Goal: Transaction & Acquisition: Purchase product/service

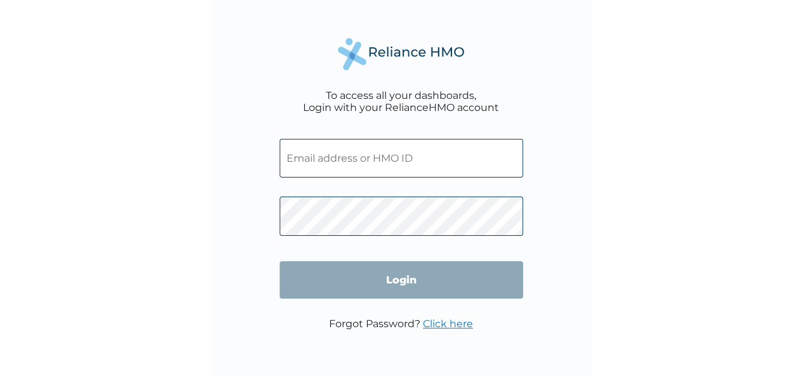
drag, startPoint x: 0, startPoint y: 0, endPoint x: 371, endPoint y: 165, distance: 406.5
click at [371, 165] on input "text" at bounding box center [400, 158] width 243 height 39
click at [404, 160] on input "text" at bounding box center [400, 158] width 243 height 39
type input "bkaglow@yahoo.com"
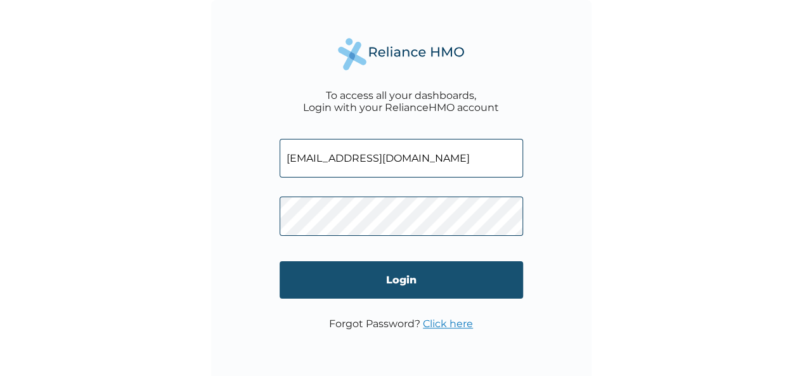
click at [407, 292] on input "Login" at bounding box center [400, 279] width 243 height 37
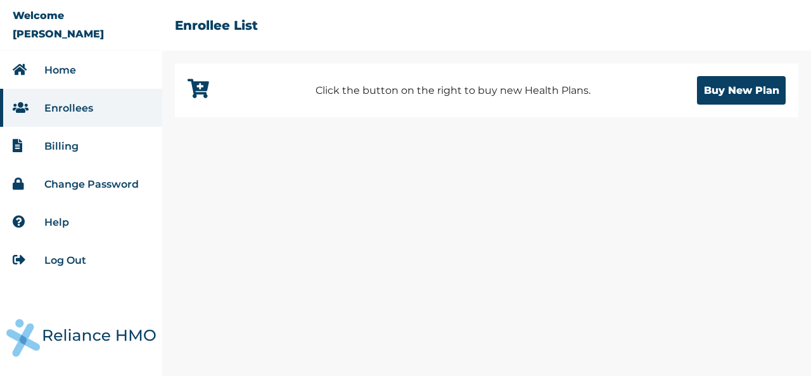
click at [80, 75] on li "Home" at bounding box center [81, 70] width 162 height 38
click at [67, 73] on link "Home" at bounding box center [60, 70] width 32 height 12
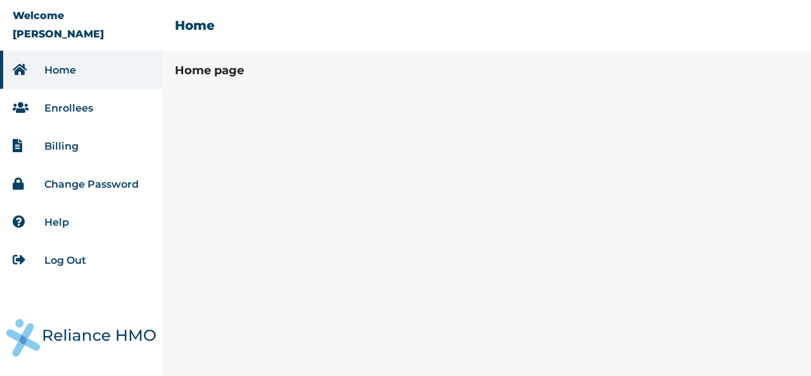
click at [80, 186] on link "Change Password" at bounding box center [91, 184] width 94 height 12
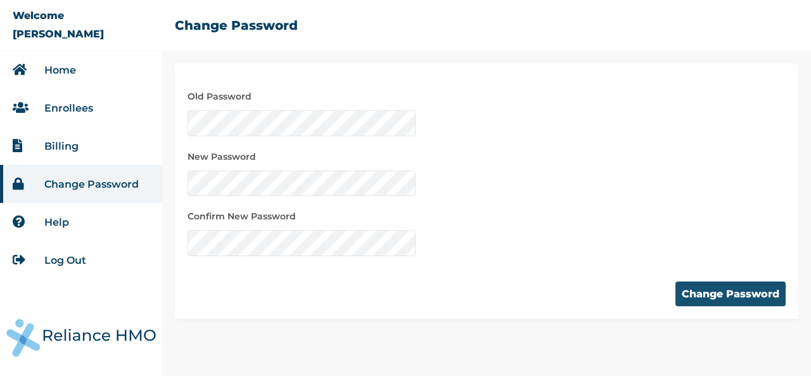
click at [689, 295] on button "Change Password" at bounding box center [731, 293] width 110 height 25
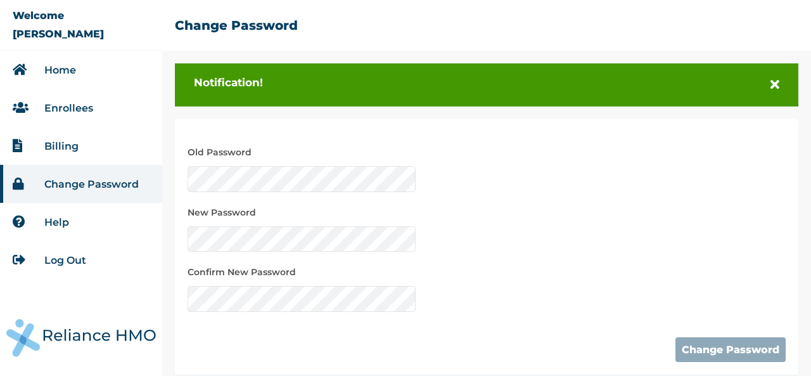
click at [577, 251] on div "Old Password New Password Confirm New Password" at bounding box center [487, 222] width 598 height 180
click at [698, 352] on button "Change Password" at bounding box center [731, 349] width 110 height 25
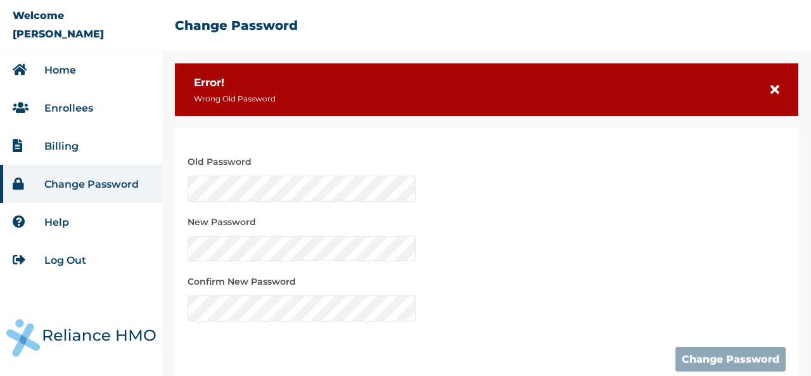
click at [759, 93] on div "Error! Wrong Old Password" at bounding box center [487, 89] width 624 height 53
click at [771, 91] on icon at bounding box center [775, 90] width 9 height 13
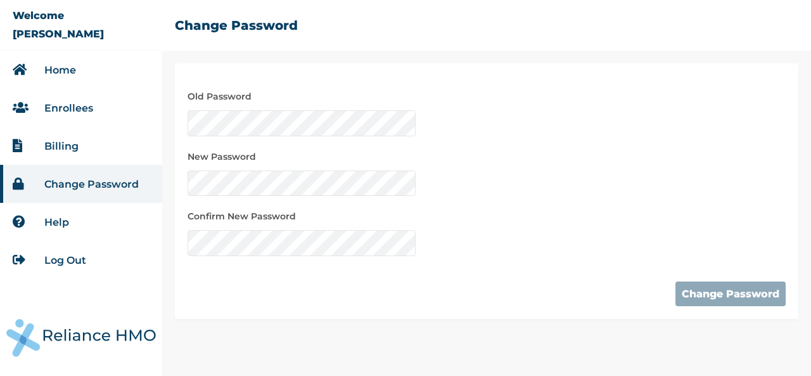
click at [74, 73] on link "Home" at bounding box center [60, 70] width 32 height 12
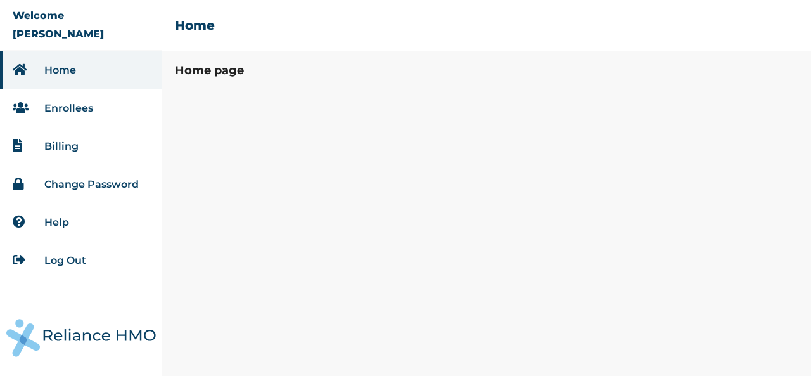
click at [82, 108] on link "Enrollees" at bounding box center [68, 108] width 49 height 12
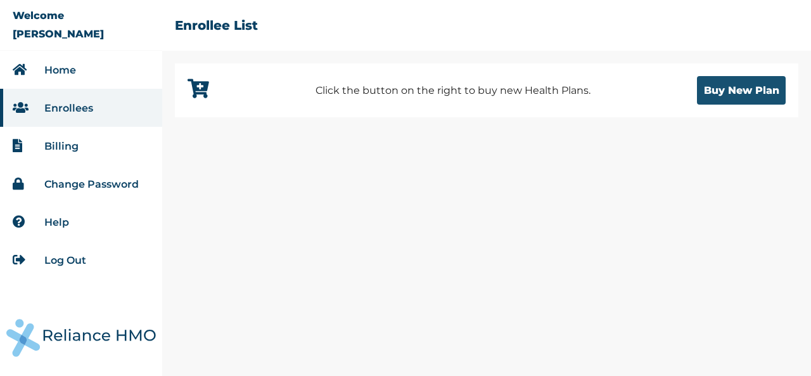
click at [720, 89] on button "Buy New Plan" at bounding box center [741, 90] width 89 height 29
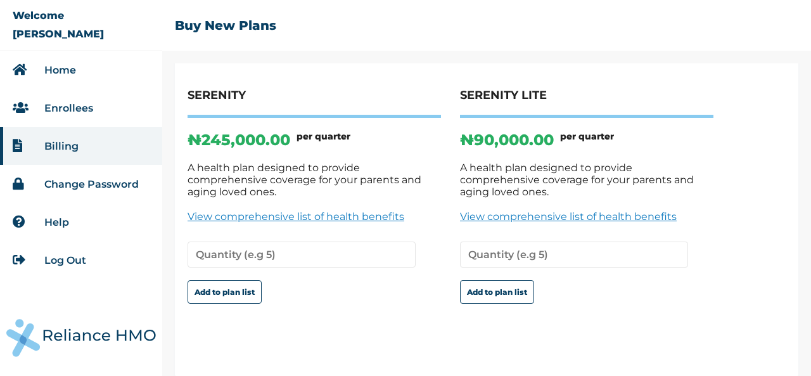
scroll to position [93, 0]
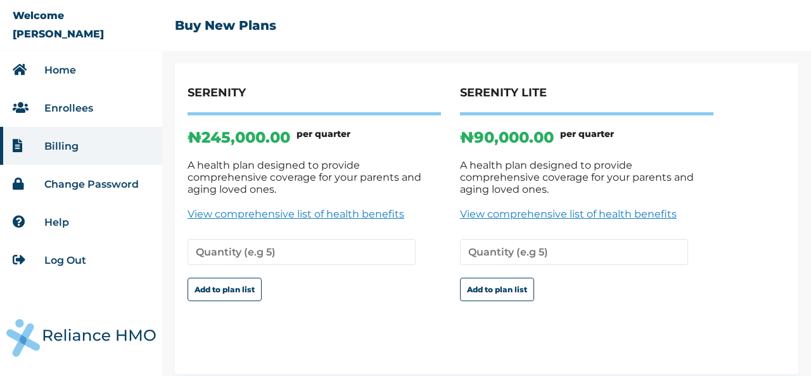
click at [636, 208] on link "View comprehensive list of health benefits" at bounding box center [586, 214] width 253 height 12
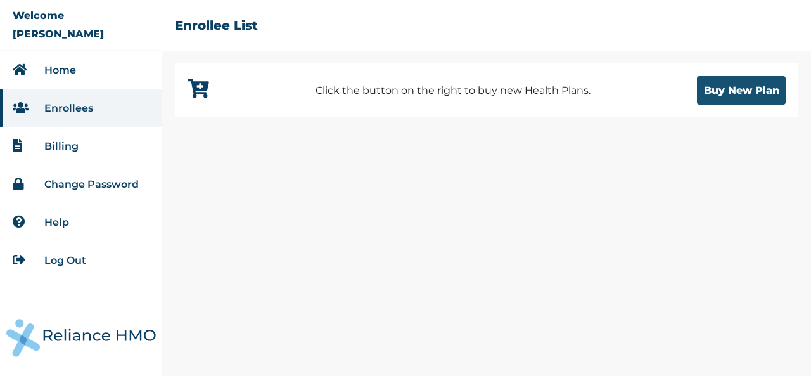
click at [727, 94] on button "Buy New Plan" at bounding box center [741, 90] width 89 height 29
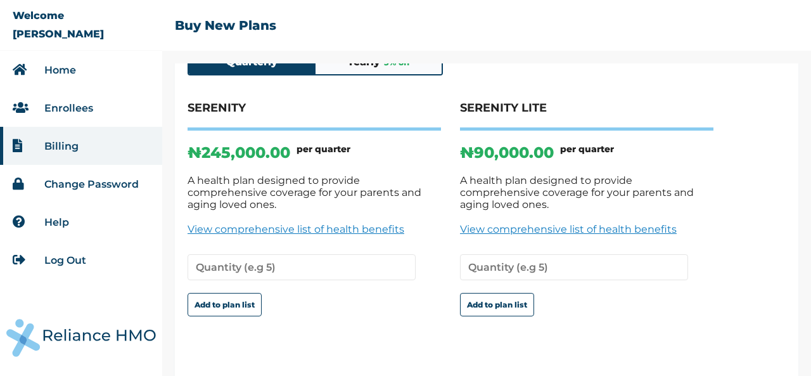
scroll to position [84, 0]
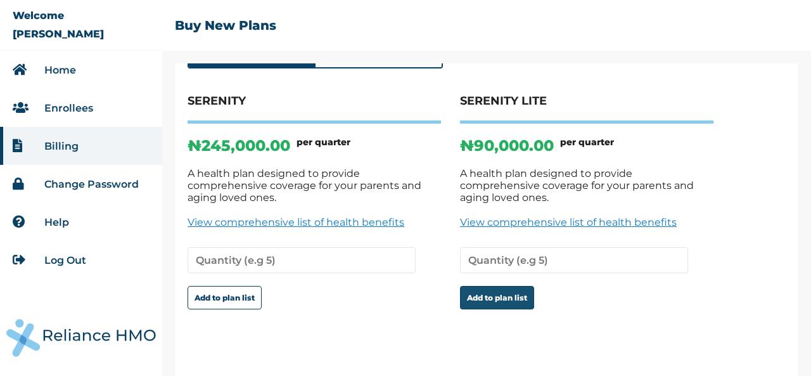
click at [524, 291] on button "Add to plan list" at bounding box center [497, 297] width 74 height 23
type input "1"
click at [677, 253] on input "1" at bounding box center [574, 260] width 228 height 26
click at [509, 288] on button "Add to plan list" at bounding box center [497, 297] width 74 height 23
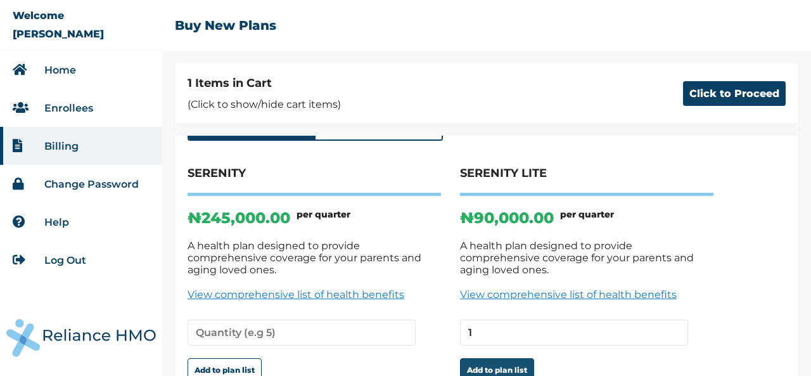
scroll to position [157, 0]
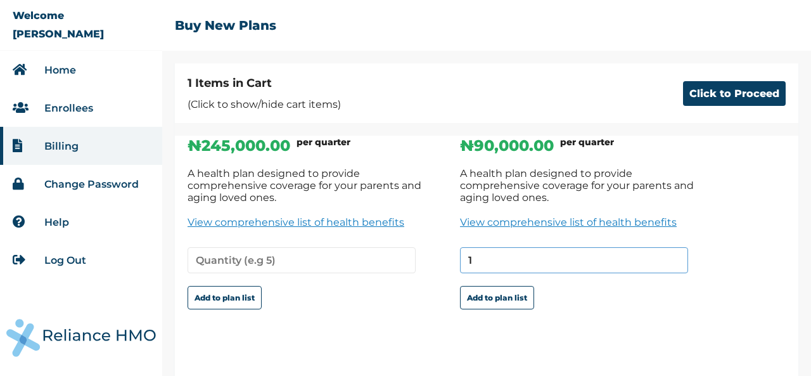
click at [553, 255] on input "1" at bounding box center [574, 260] width 228 height 26
type input "1"
click at [518, 286] on button "Add to plan list" at bounding box center [497, 297] width 74 height 23
click at [726, 96] on button "Click to Proceed" at bounding box center [734, 93] width 103 height 25
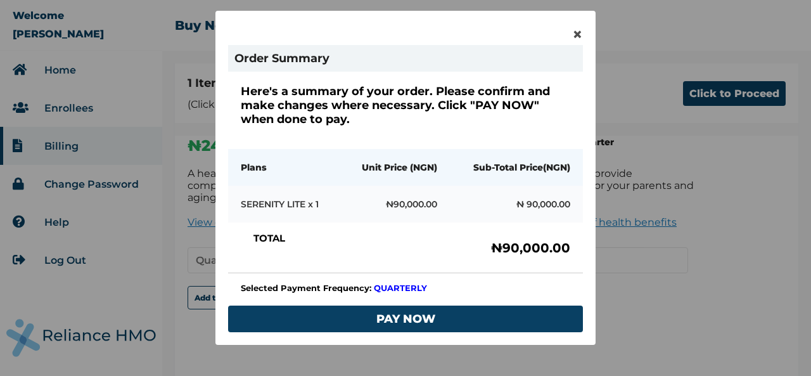
scroll to position [68, 0]
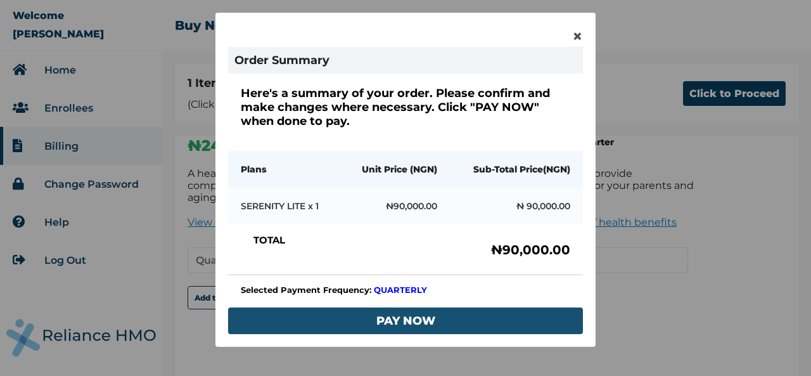
click at [414, 317] on button "PAY NOW" at bounding box center [405, 320] width 355 height 27
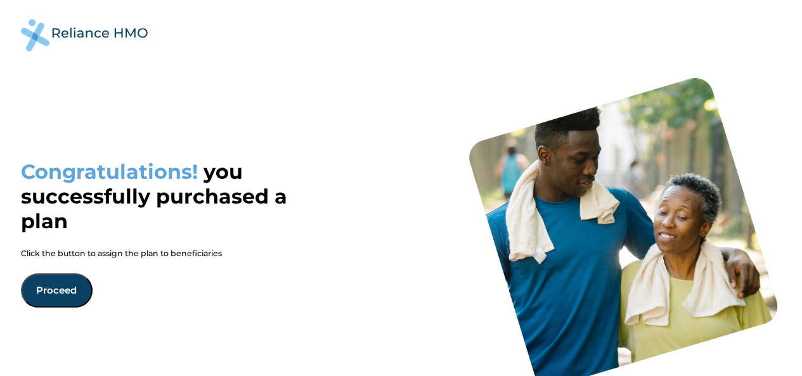
click at [61, 297] on button "Proceed" at bounding box center [57, 290] width 72 height 34
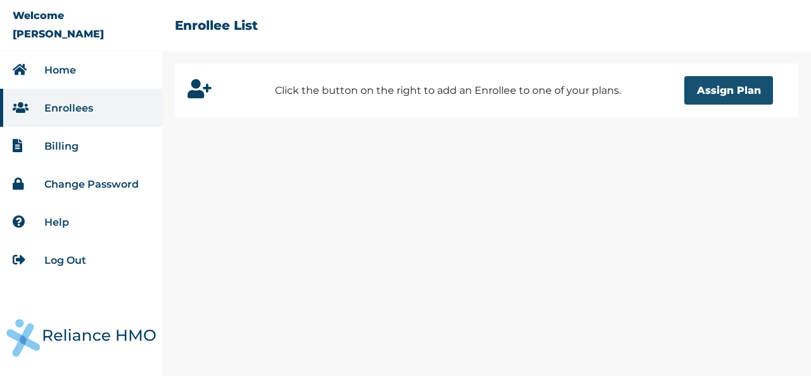
click at [707, 91] on button "Assign Plan" at bounding box center [728, 90] width 89 height 29
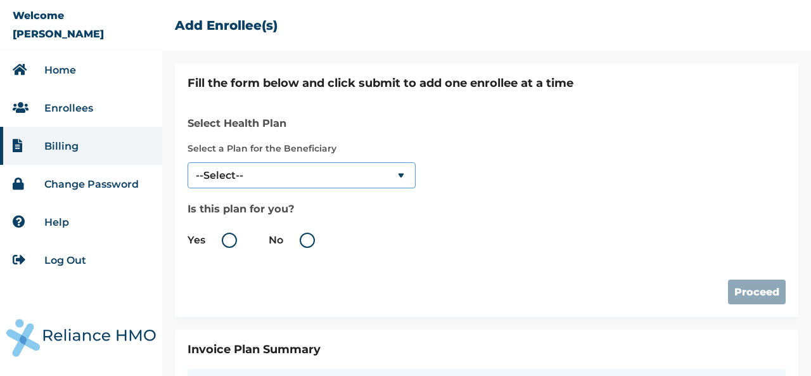
click at [401, 177] on select "--Select-- SERENITY LITE" at bounding box center [302, 175] width 228 height 26
select select "18028"
click at [188, 162] on select "--Select-- SERENITY LITE" at bounding box center [302, 175] width 228 height 26
click at [231, 236] on label "Yes" at bounding box center [216, 240] width 56 height 15
click at [218, 236] on input "Yes" at bounding box center [208, 240] width 20 height 20
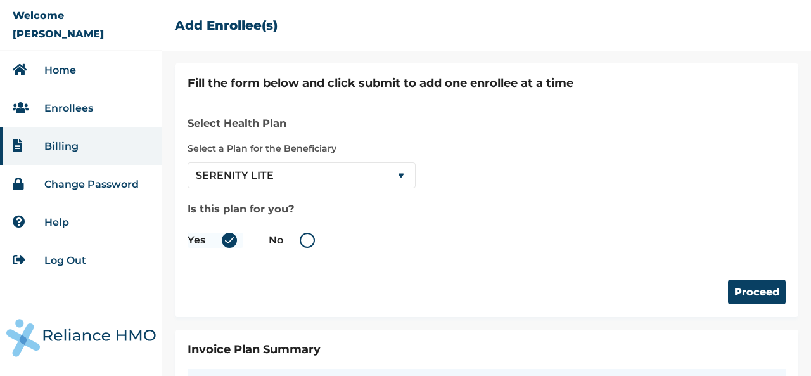
radio input "true"
click at [302, 243] on label "No" at bounding box center [295, 240] width 53 height 15
click at [296, 243] on input "No" at bounding box center [286, 240] width 20 height 20
radio input "true"
click at [233, 243] on label "Yes" at bounding box center [216, 240] width 56 height 15
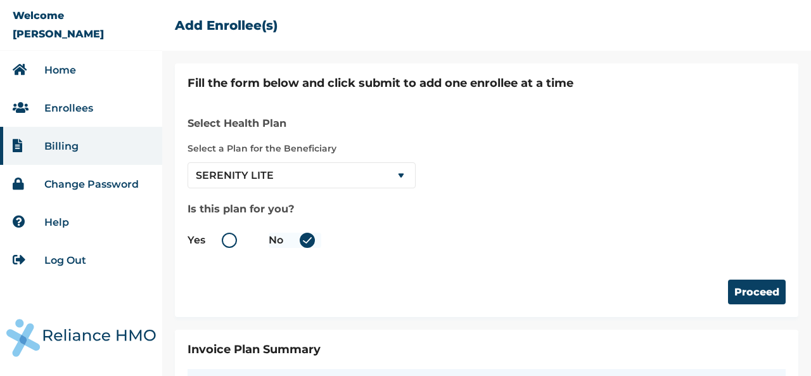
click at [218, 243] on input "Yes" at bounding box center [208, 240] width 20 height 20
radio input "true"
click at [735, 294] on button "Proceed" at bounding box center [757, 291] width 58 height 25
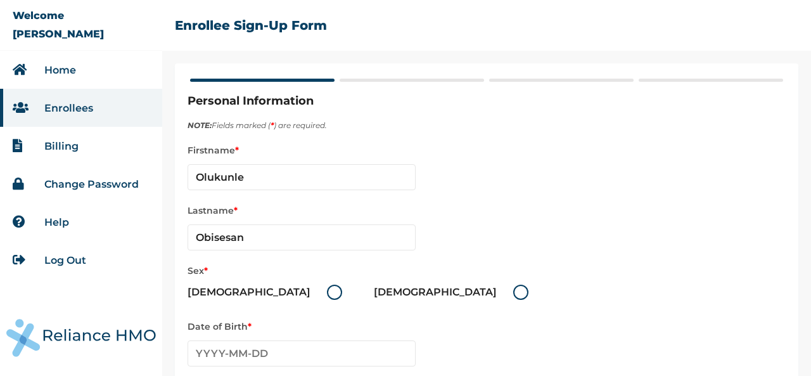
click at [237, 295] on label "[DEMOGRAPHIC_DATA]" at bounding box center [268, 292] width 161 height 15
click at [309, 295] on input "[DEMOGRAPHIC_DATA]" at bounding box center [319, 292] width 20 height 20
radio input "true"
click at [280, 350] on input "text" at bounding box center [302, 353] width 228 height 26
click at [222, 354] on input "text" at bounding box center [302, 353] width 228 height 26
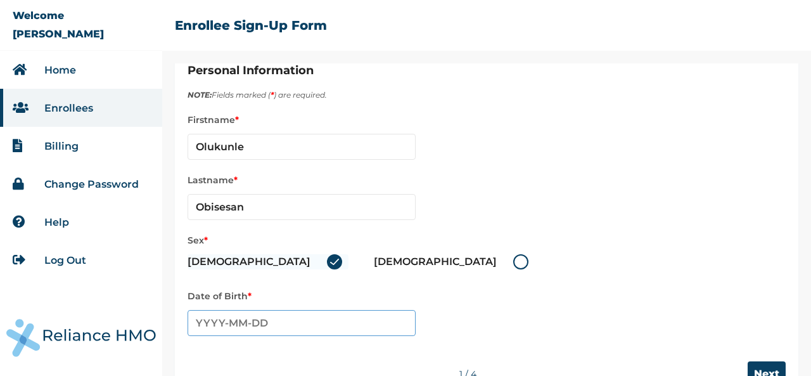
scroll to position [65, 0]
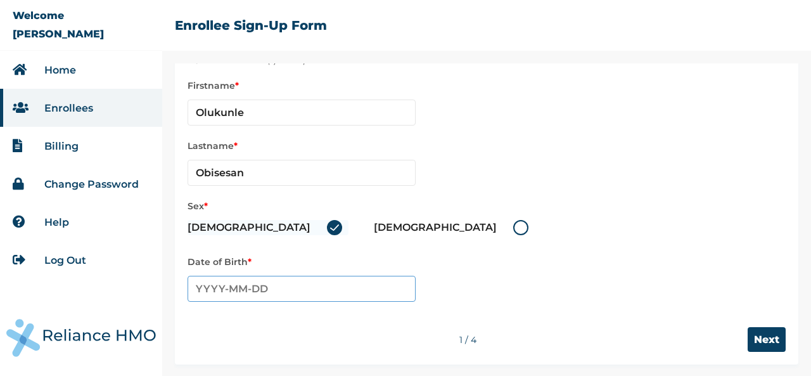
click at [237, 287] on input "text" at bounding box center [302, 289] width 228 height 26
click at [312, 283] on input "text" at bounding box center [302, 289] width 228 height 26
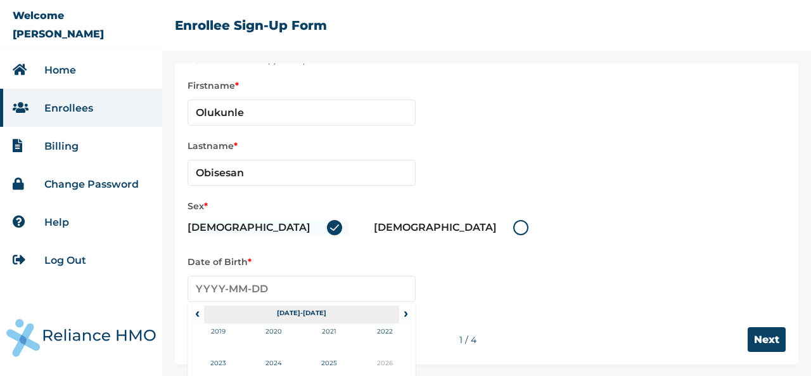
click at [293, 310] on th "[DATE]-[DATE]" at bounding box center [301, 314] width 195 height 18
click at [200, 315] on span "‹" at bounding box center [197, 312] width 13 height 15
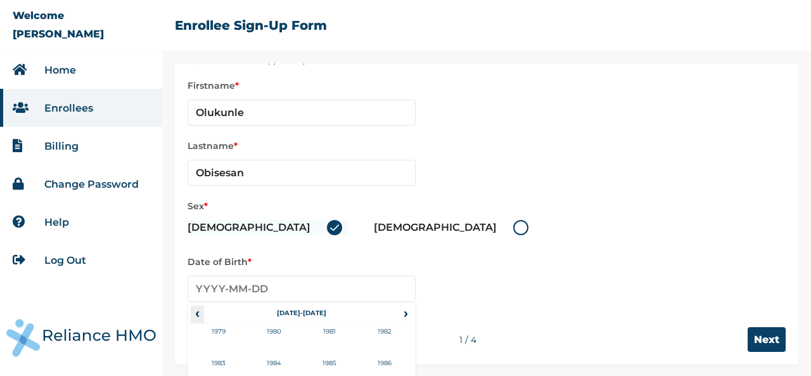
click at [200, 315] on span "‹" at bounding box center [197, 312] width 13 height 15
click at [328, 359] on td "1965" at bounding box center [330, 372] width 56 height 32
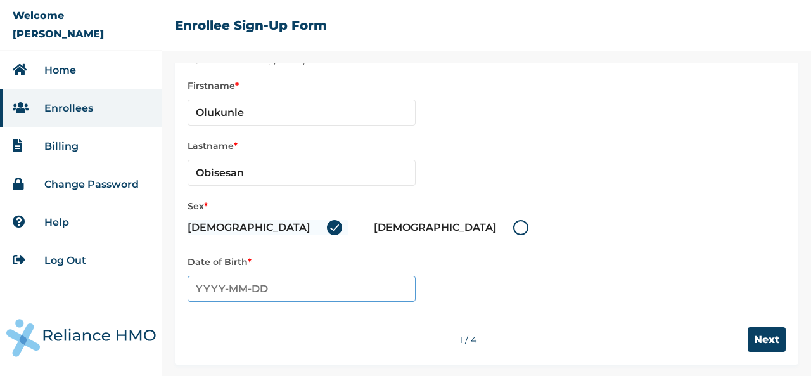
click at [299, 290] on input "text" at bounding box center [302, 289] width 228 height 26
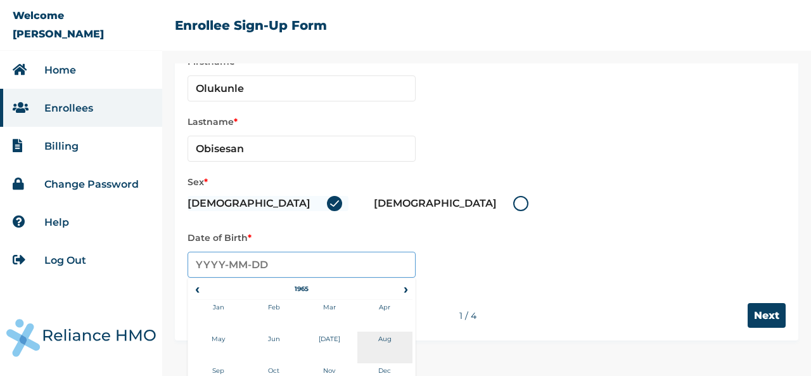
scroll to position [90, 0]
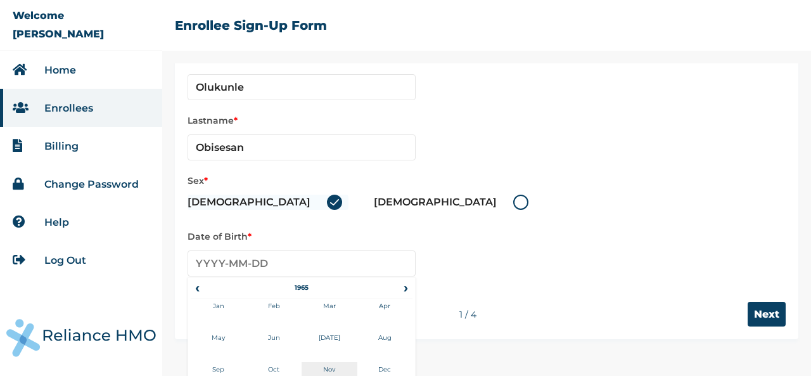
click at [336, 364] on td "Nov" at bounding box center [330, 378] width 56 height 32
click at [332, 342] on td "11" at bounding box center [333, 342] width 32 height 18
type input "[DATE]"
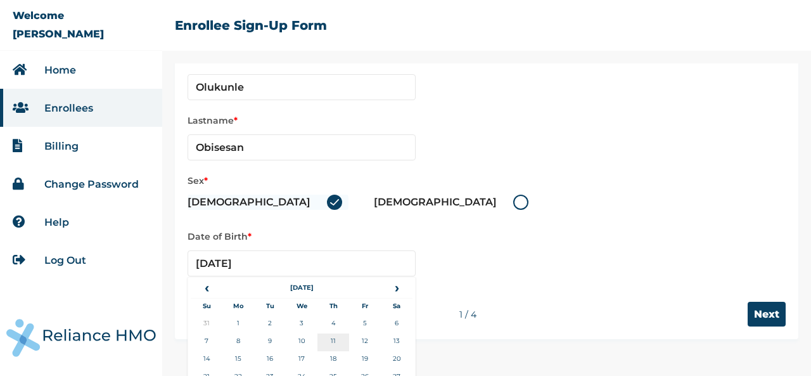
scroll to position [65, 0]
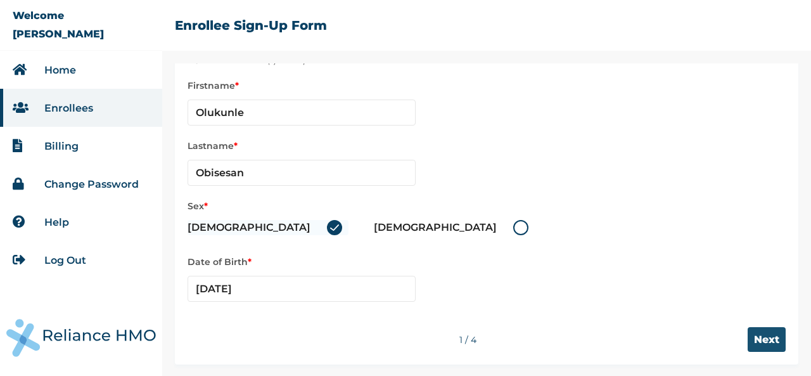
click at [762, 344] on input "Next" at bounding box center [767, 339] width 38 height 25
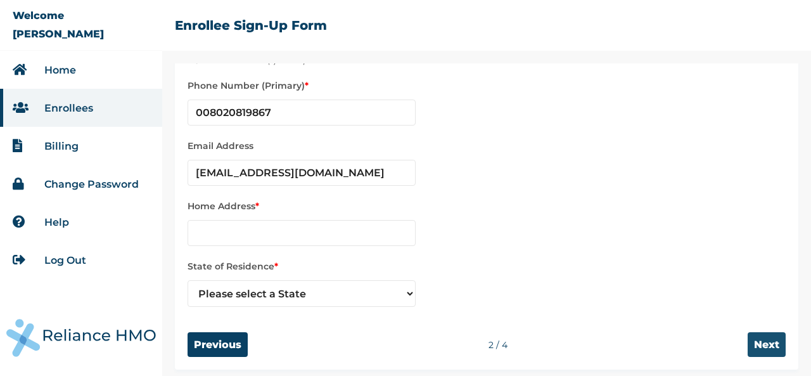
scroll to position [70, 0]
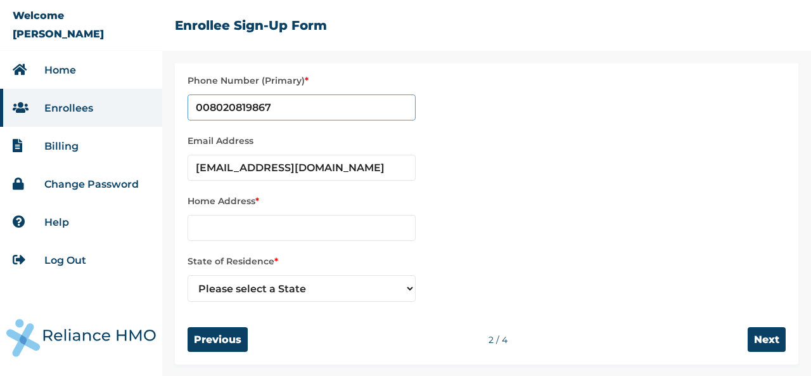
click at [205, 106] on input "phone" at bounding box center [302, 107] width 228 height 26
click at [202, 106] on input "phone" at bounding box center [302, 107] width 228 height 26
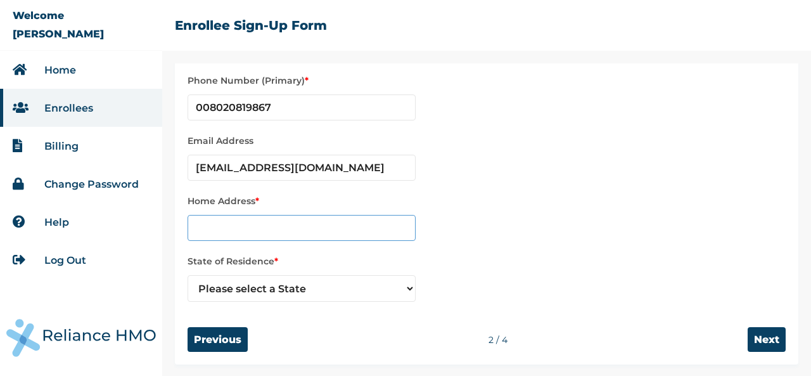
click at [252, 221] on input "text" at bounding box center [302, 228] width 228 height 26
type input "68"
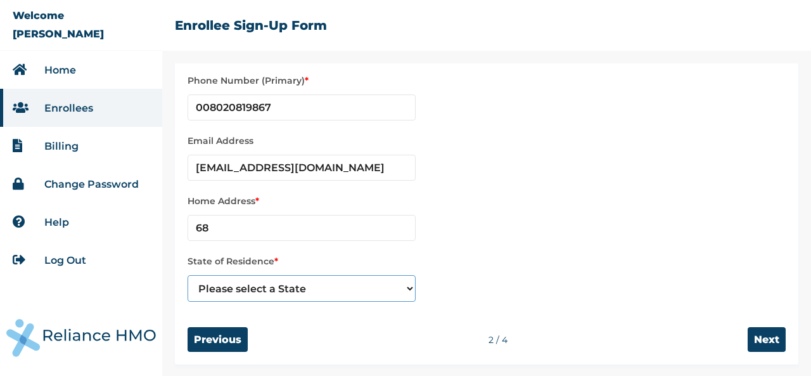
select select "25"
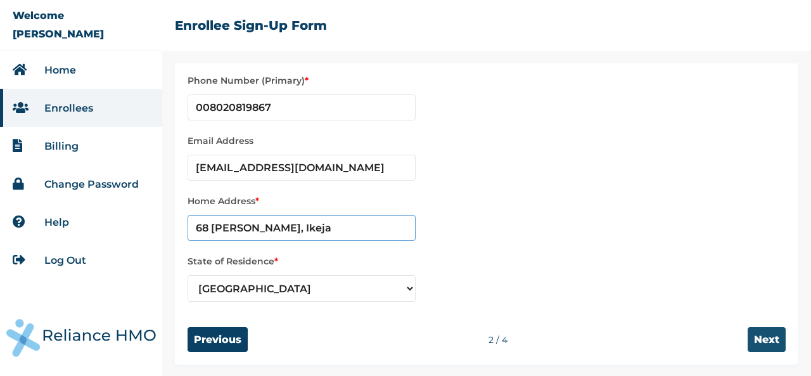
type input "68 [PERSON_NAME], Ikeja"
click at [750, 339] on input "Next" at bounding box center [767, 339] width 38 height 25
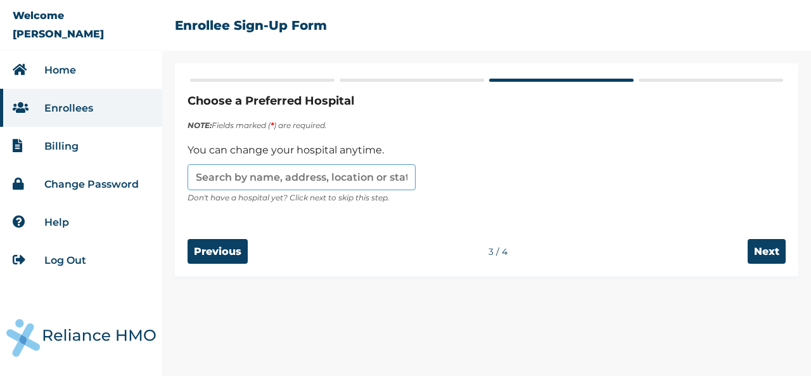
click at [219, 182] on input "text" at bounding box center [302, 177] width 228 height 26
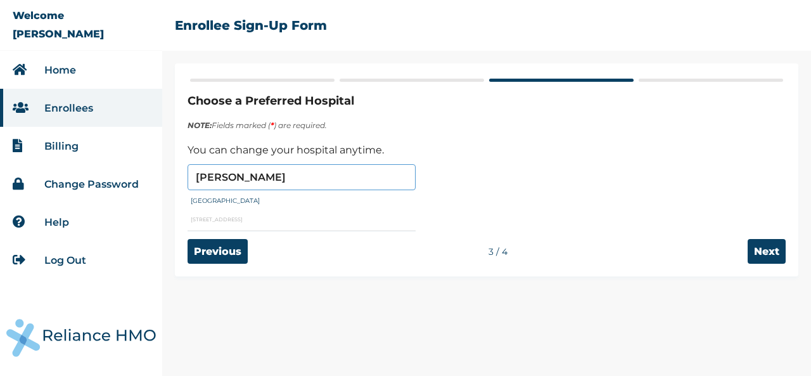
type input "[GEOGRAPHIC_DATA]"
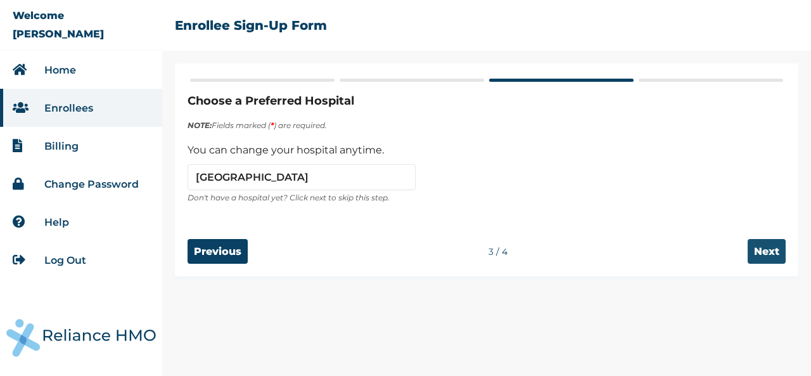
click at [760, 249] on input "Next" at bounding box center [767, 251] width 38 height 25
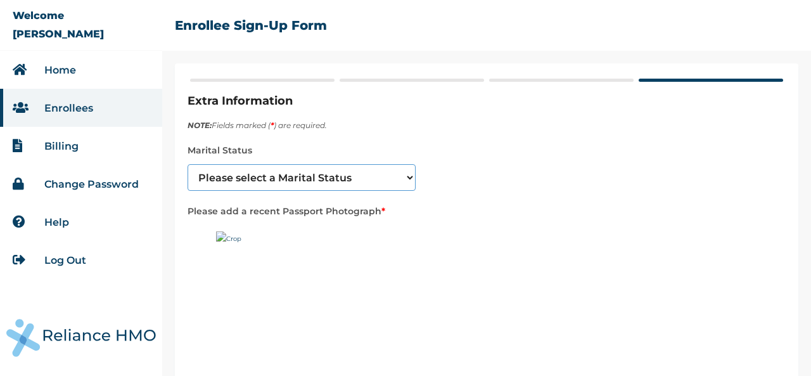
click at [411, 176] on select "Please select a Marital Status [DEMOGRAPHIC_DATA] Married [DEMOGRAPHIC_DATA] Wi…" at bounding box center [302, 177] width 228 height 27
select select "2"
click at [188, 164] on select "Please select a Marital Status [DEMOGRAPHIC_DATA] Married [DEMOGRAPHIC_DATA] Wi…" at bounding box center [302, 177] width 228 height 27
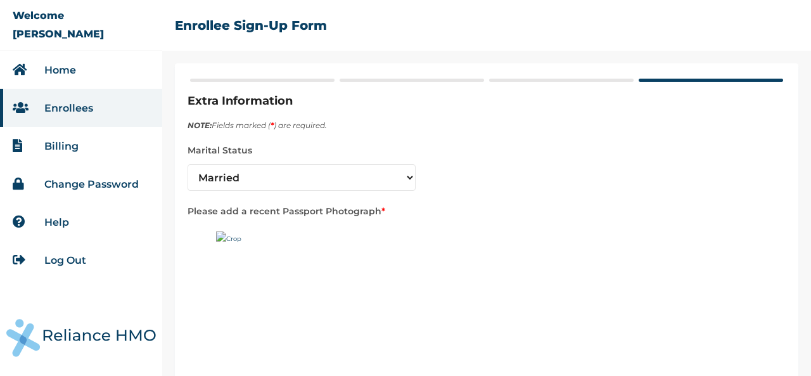
click at [234, 241] on img at bounding box center [295, 310] width 158 height 158
click at [219, 234] on img at bounding box center [295, 310] width 158 height 158
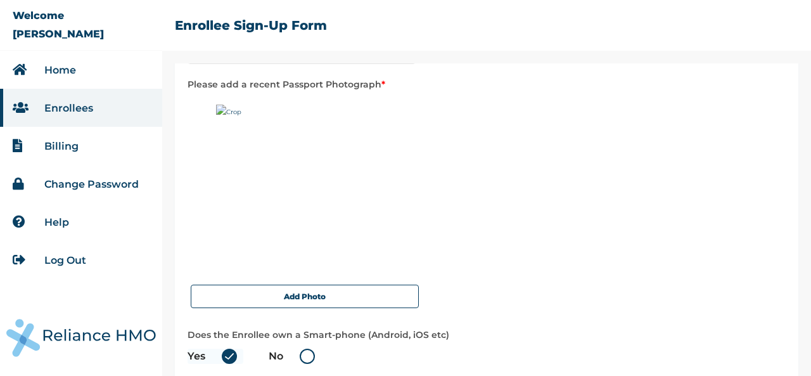
scroll to position [152, 0]
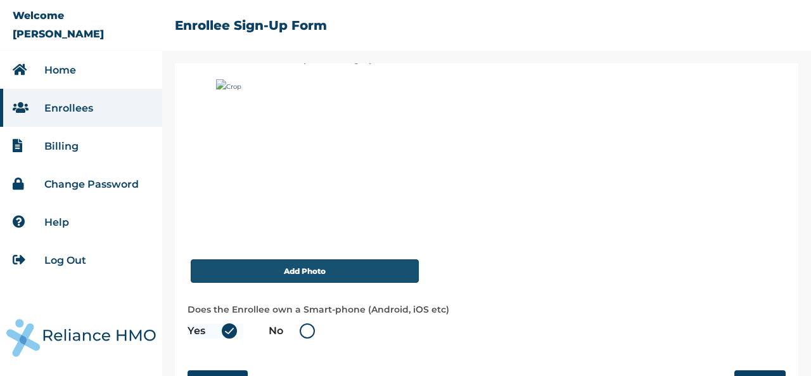
click at [331, 272] on button "Add Photo" at bounding box center [305, 270] width 228 height 23
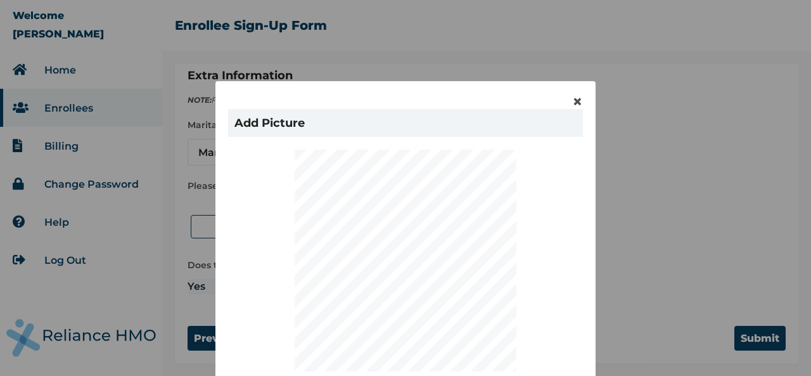
click at [669, 307] on div "× Add Picture Zoom: Rotate Left Rotate Right DONE" at bounding box center [405, 188] width 811 height 376
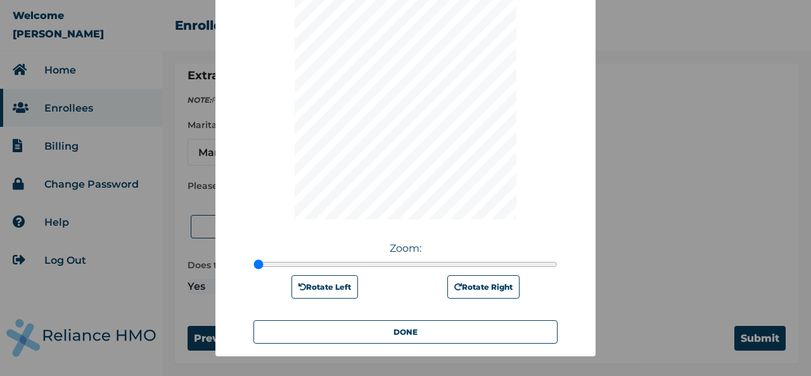
scroll to position [177, 0]
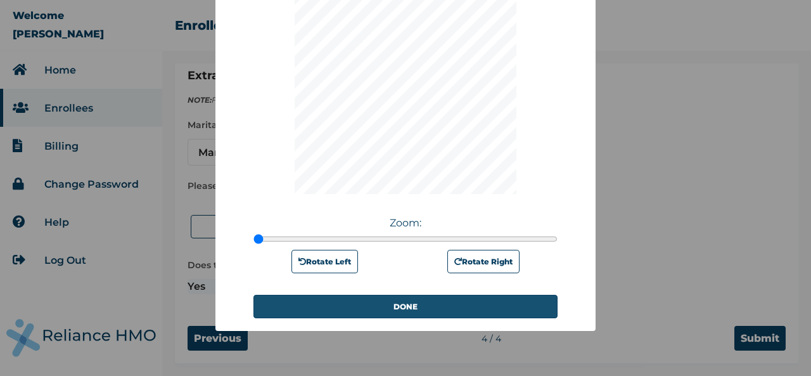
click at [393, 307] on button "DONE" at bounding box center [405, 306] width 304 height 23
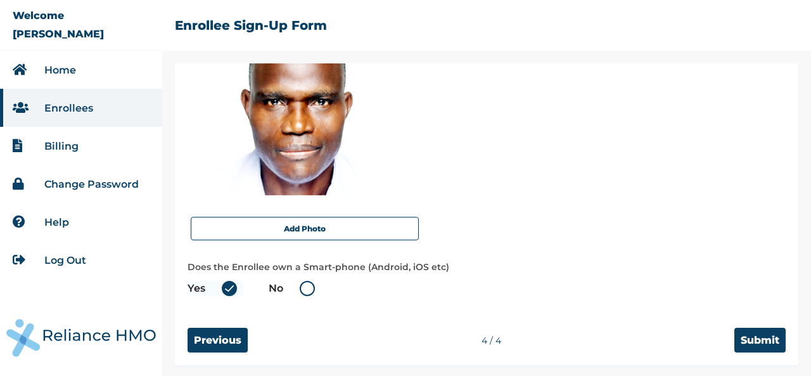
scroll to position [196, 0]
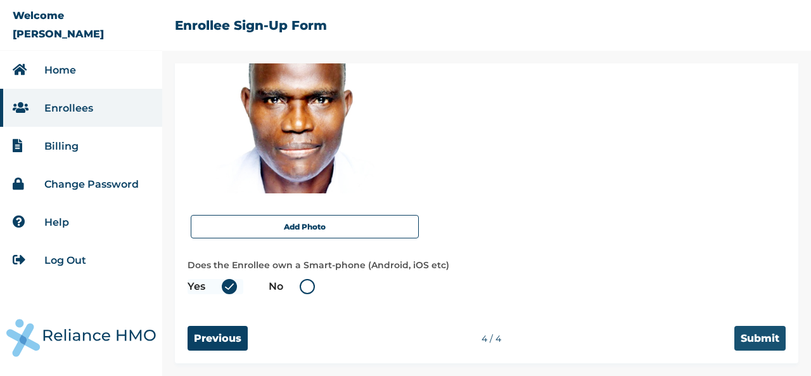
click at [750, 338] on input "Submit" at bounding box center [759, 338] width 51 height 25
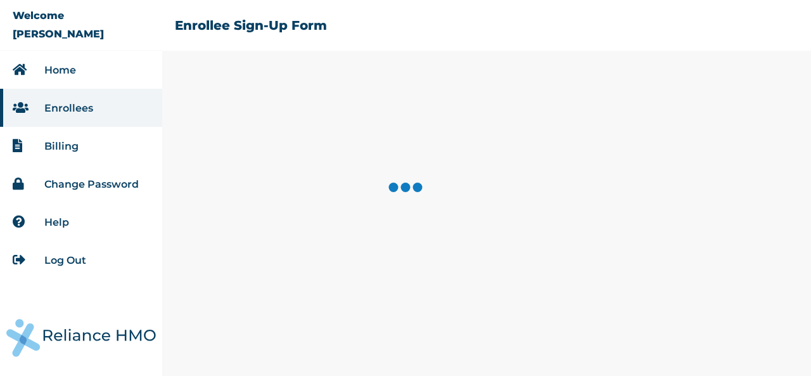
scroll to position [0, 0]
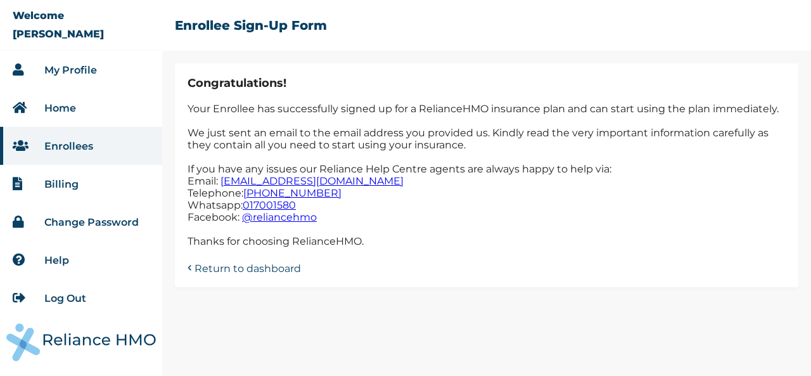
click at [238, 273] on link "Return to dashboard" at bounding box center [248, 267] width 106 height 15
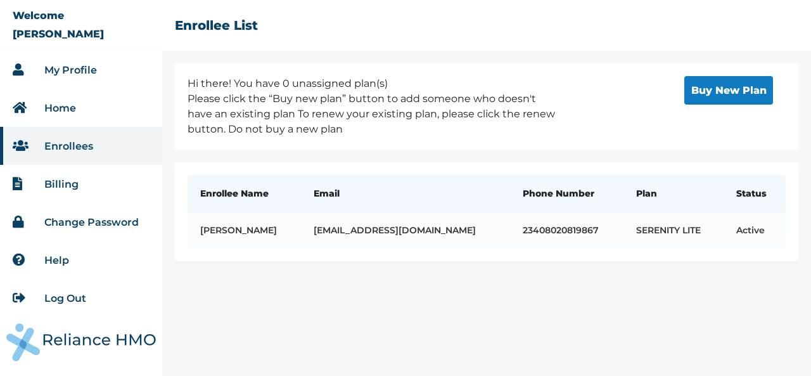
click at [75, 191] on li "Billing" at bounding box center [81, 184] width 162 height 38
click at [62, 185] on link "Billing" at bounding box center [61, 184] width 34 height 12
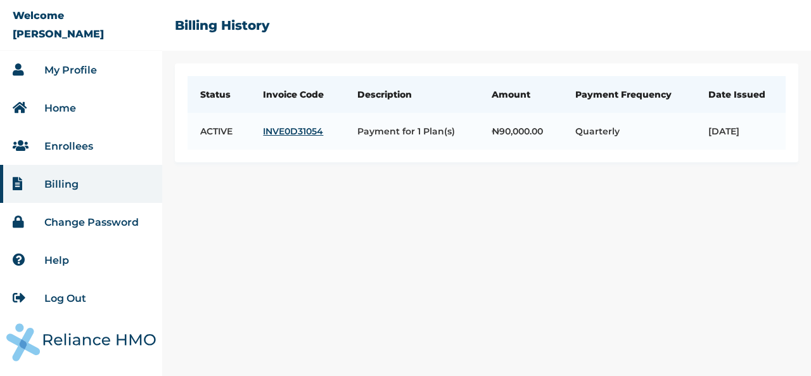
click at [61, 150] on link "Enrollees" at bounding box center [68, 146] width 49 height 12
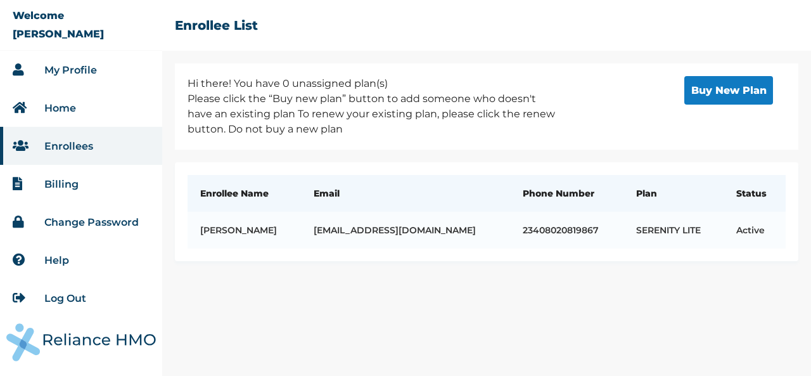
click at [339, 288] on div "Hi there! You have 0 unassigned plan(s) Please click the “Buy new plan” button …" at bounding box center [486, 219] width 649 height 312
click at [76, 110] on li "Home" at bounding box center [81, 108] width 162 height 38
click at [66, 112] on link "Home" at bounding box center [60, 108] width 32 height 12
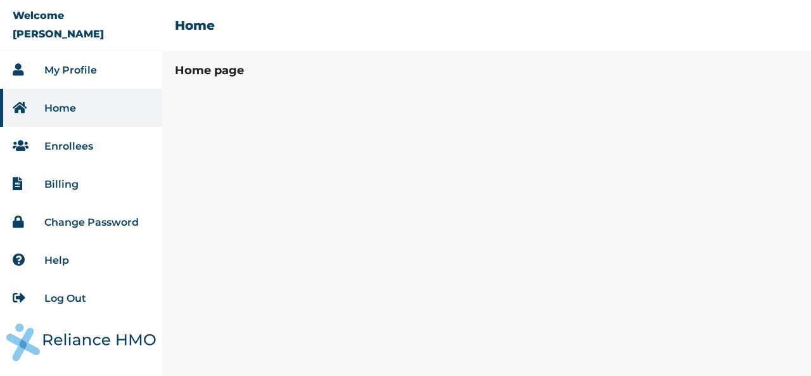
click at [74, 144] on link "Enrollees" at bounding box center [68, 146] width 49 height 12
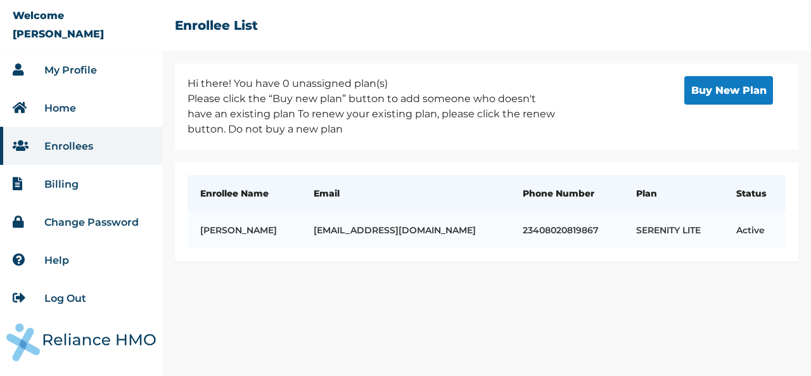
click at [71, 183] on link "Billing" at bounding box center [61, 184] width 34 height 12
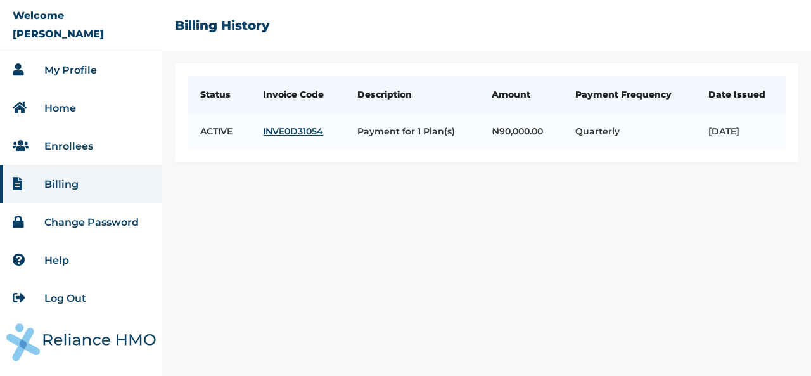
click at [54, 262] on link "Help" at bounding box center [56, 260] width 25 height 12
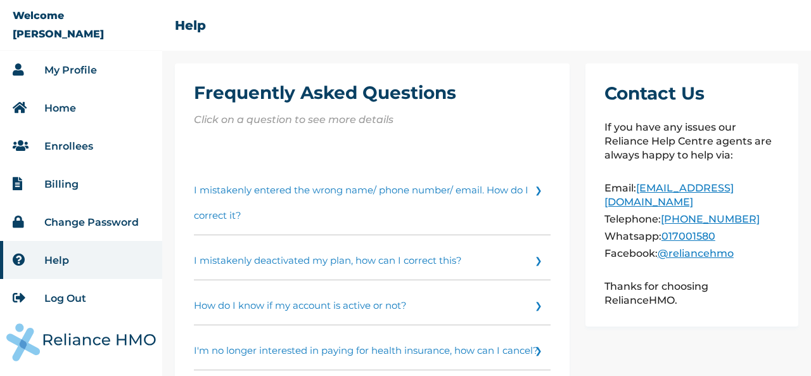
click at [257, 191] on link "I mistakenly entered the wrong name/ phone number/ email. How do I correct it?" at bounding box center [372, 200] width 357 height 70
click at [85, 143] on link "Enrollees" at bounding box center [68, 146] width 49 height 12
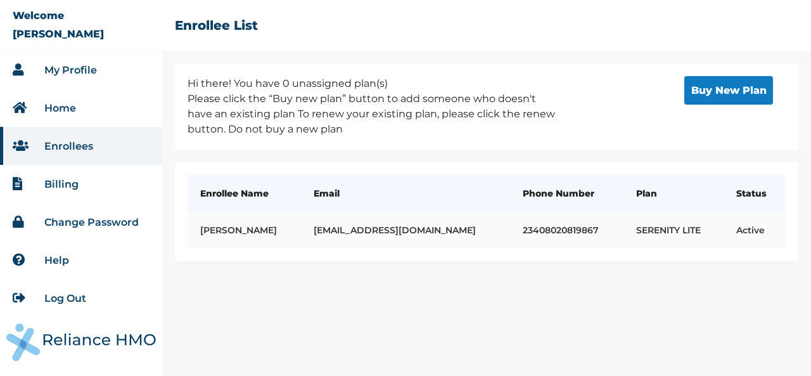
click at [724, 240] on td "active" at bounding box center [755, 230] width 62 height 37
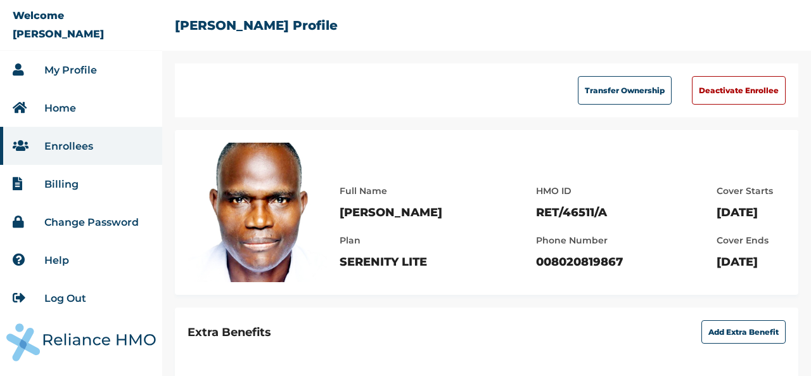
click at [536, 262] on p "008020819867" at bounding box center [579, 261] width 87 height 15
click at [68, 264] on link "Help" at bounding box center [56, 260] width 25 height 12
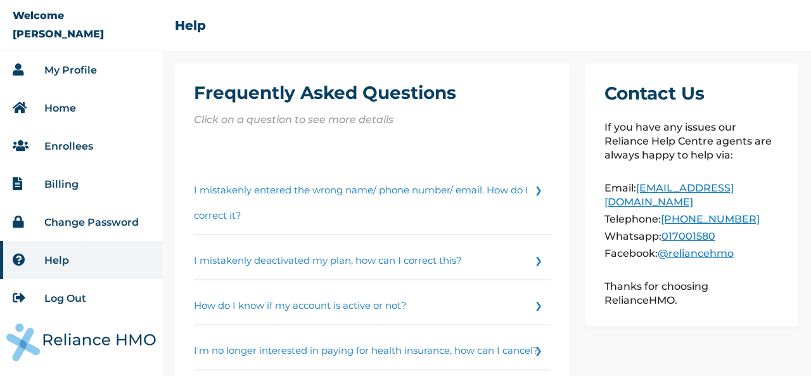
click at [268, 206] on link "I mistakenly entered the wrong name/ phone number/ email. How do I correct it?" at bounding box center [372, 200] width 357 height 70
click at [76, 298] on link "Log Out" at bounding box center [65, 298] width 42 height 12
